Goal: Navigation & Orientation: Find specific page/section

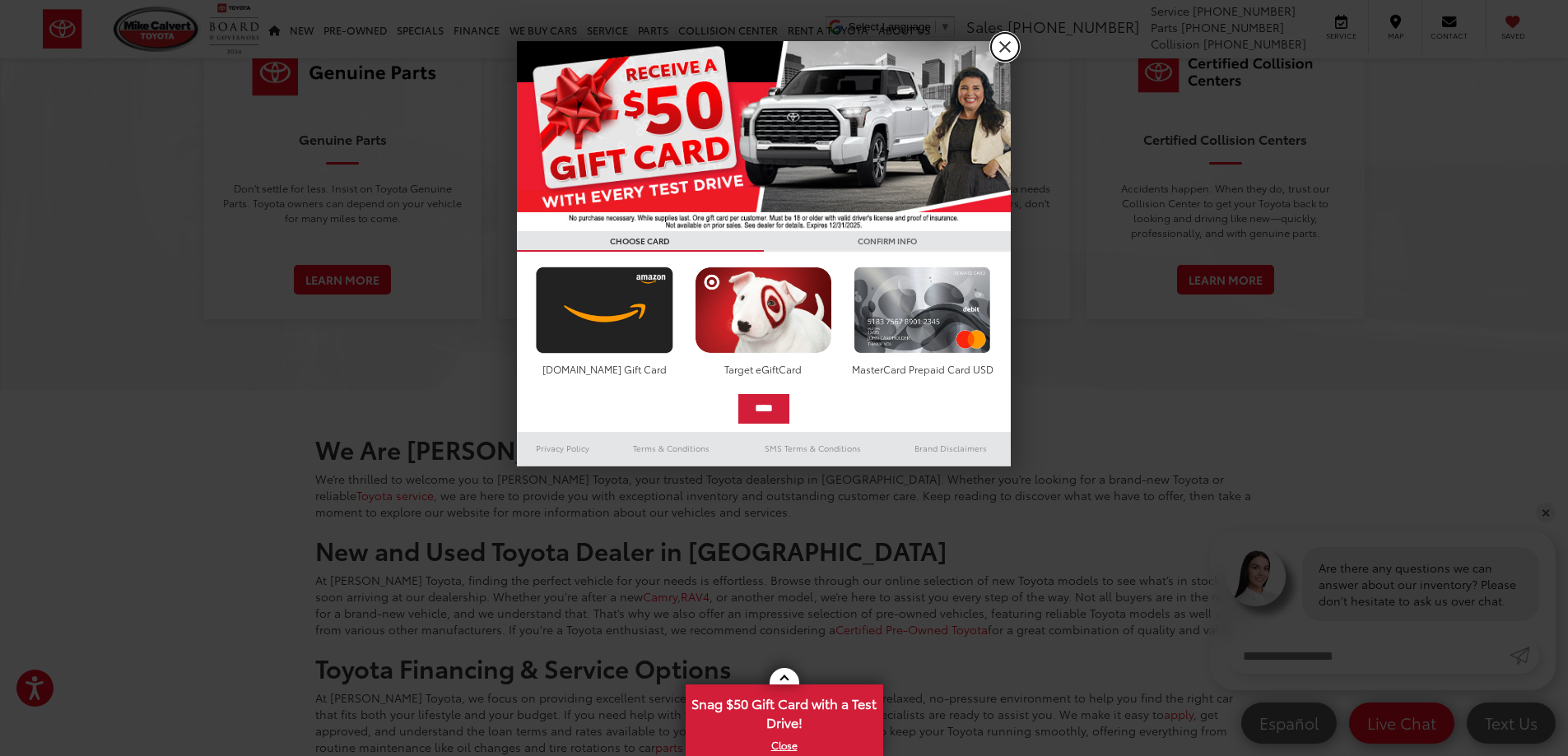
click at [1002, 45] on link "X" at bounding box center [1004, 47] width 28 height 28
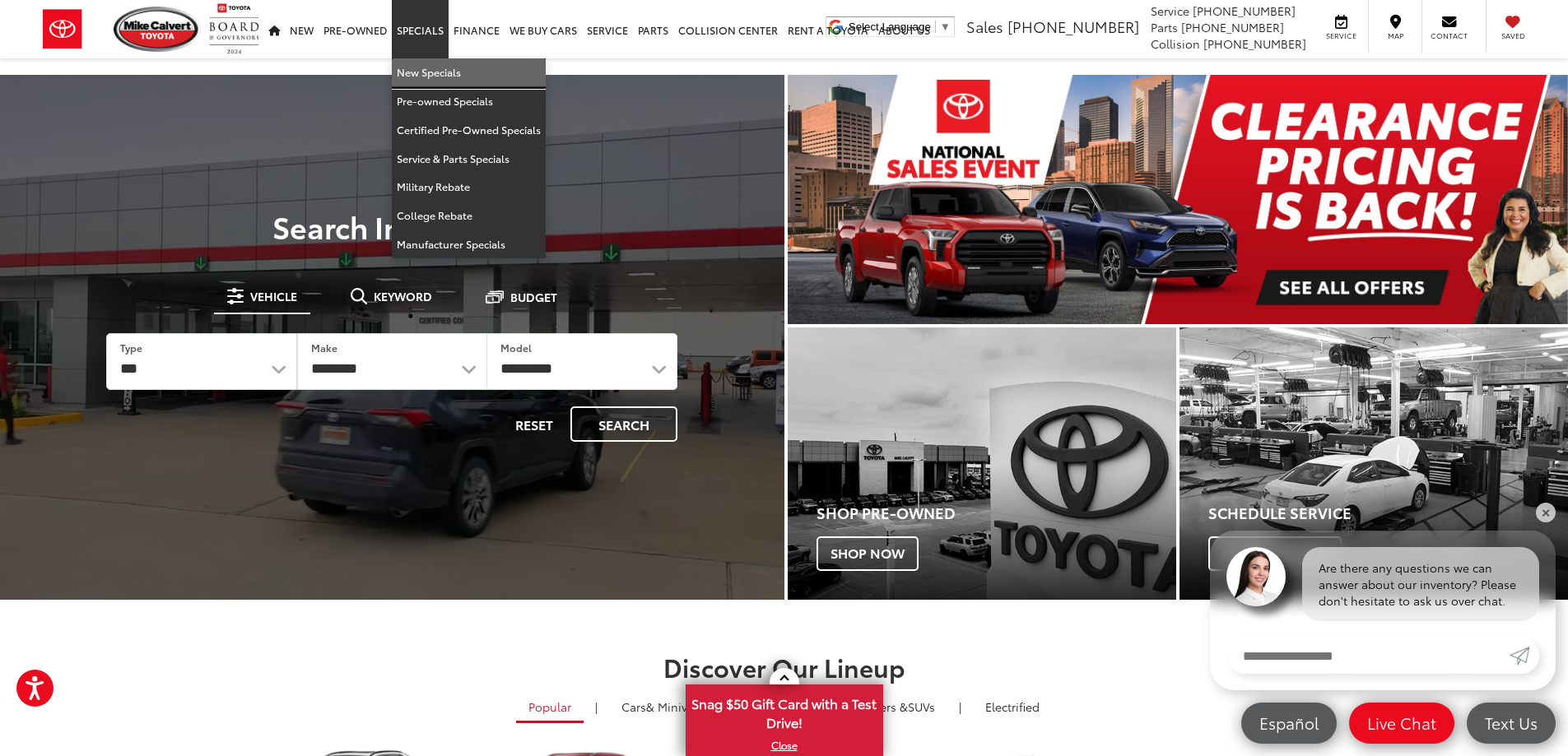
click at [434, 72] on link "New Specials" at bounding box center [468, 73] width 154 height 29
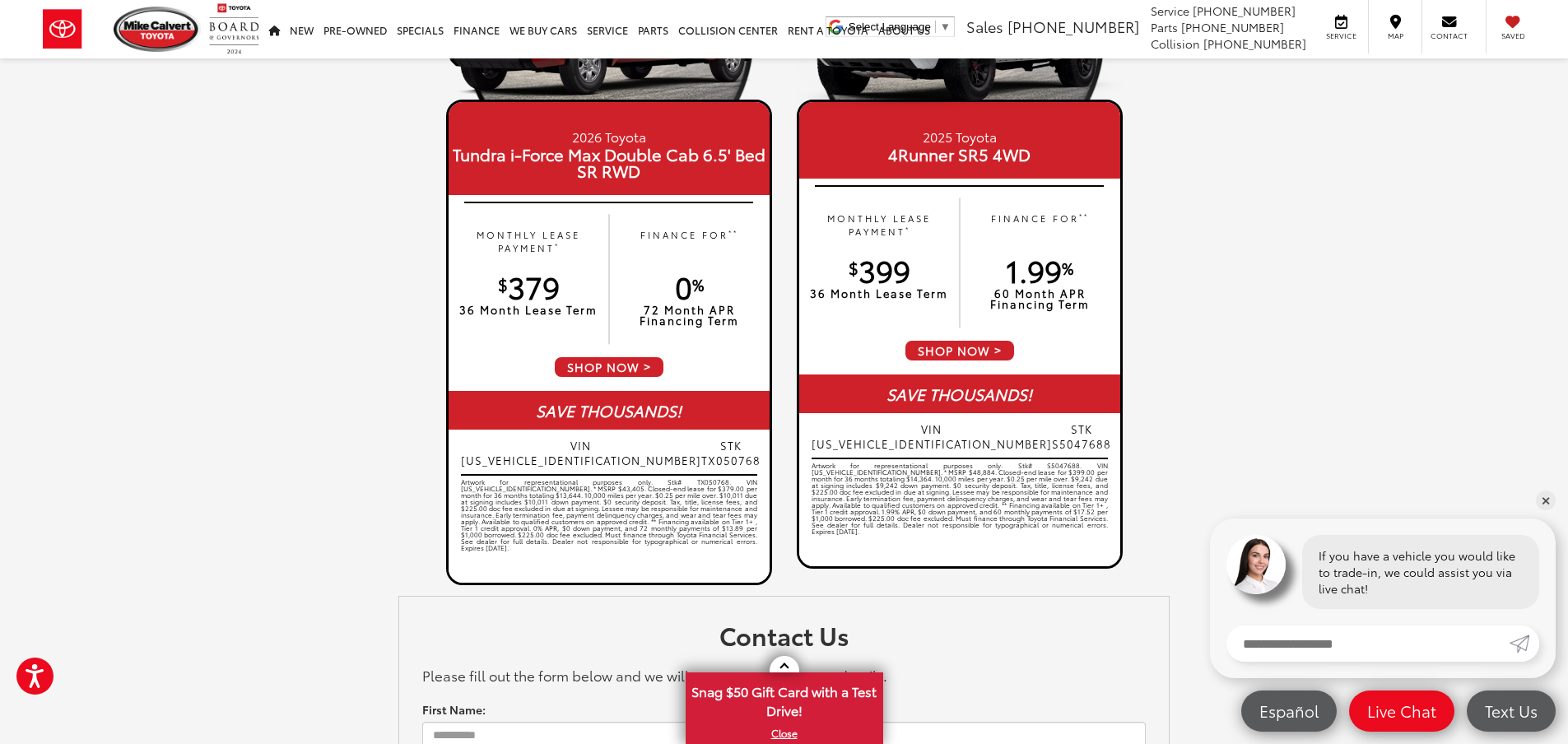
scroll to position [1697, 0]
